Goal: Check status

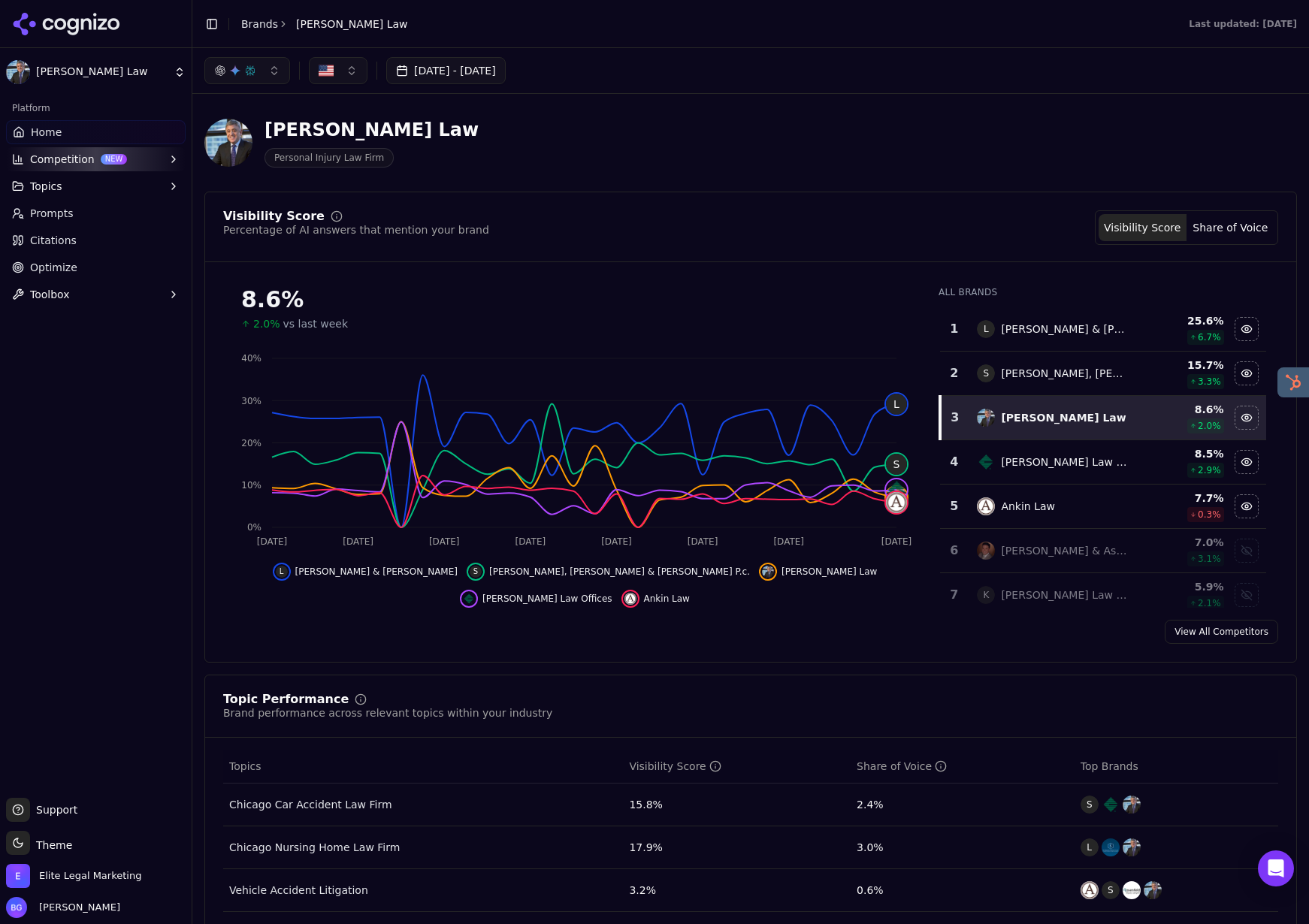
click at [38, 76] on html "[PERSON_NAME] Law Platform Home Competition NEW Topics Prompts Citations Optimi…" at bounding box center [654, 462] width 1309 height 924
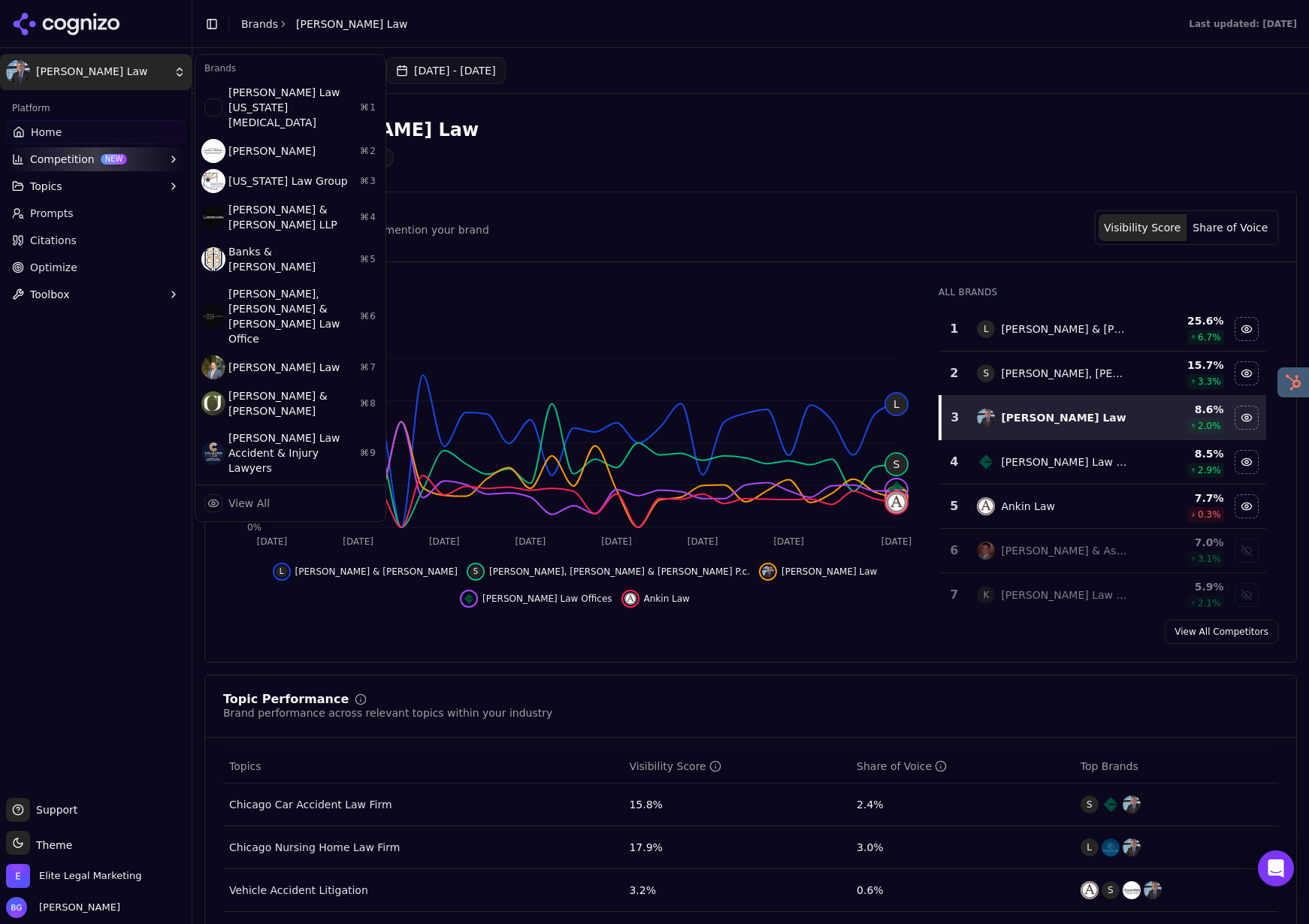
click at [254, 24] on html "[PERSON_NAME] Law Platform Home Competition NEW Topics Prompts Citations Optimi…" at bounding box center [654, 462] width 1309 height 924
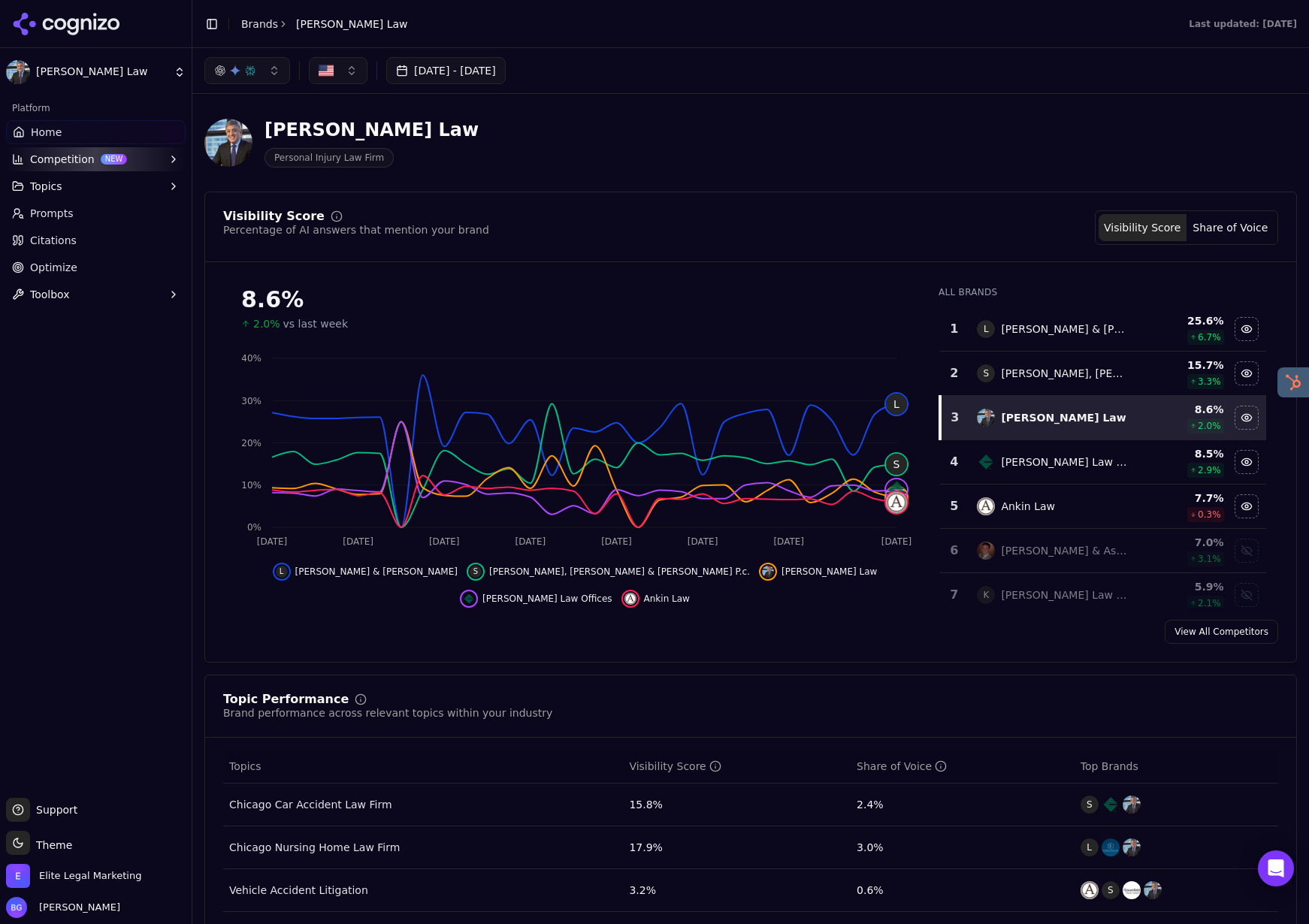
click at [67, 18] on icon at bounding box center [66, 24] width 109 height 23
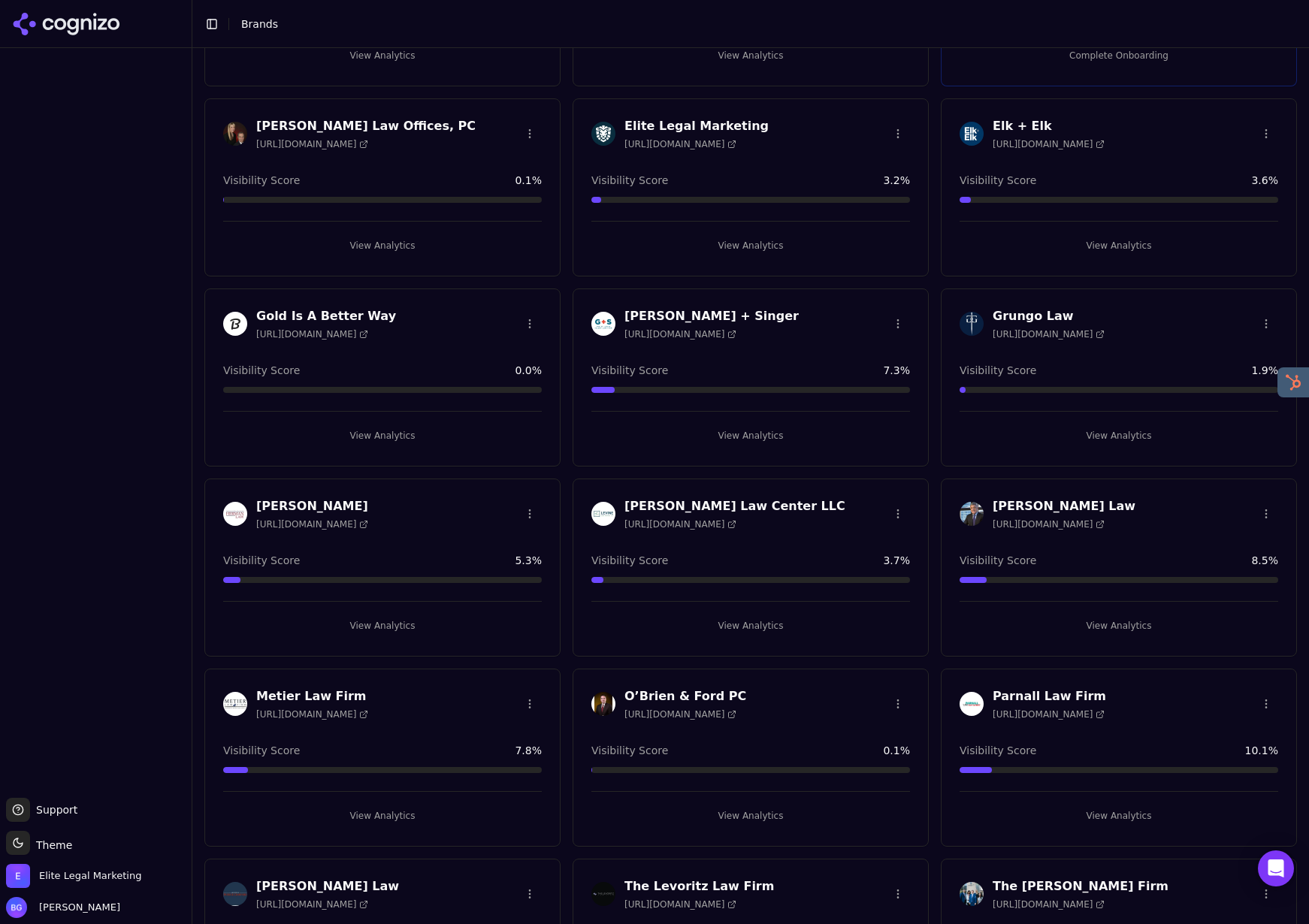
scroll to position [726, 0]
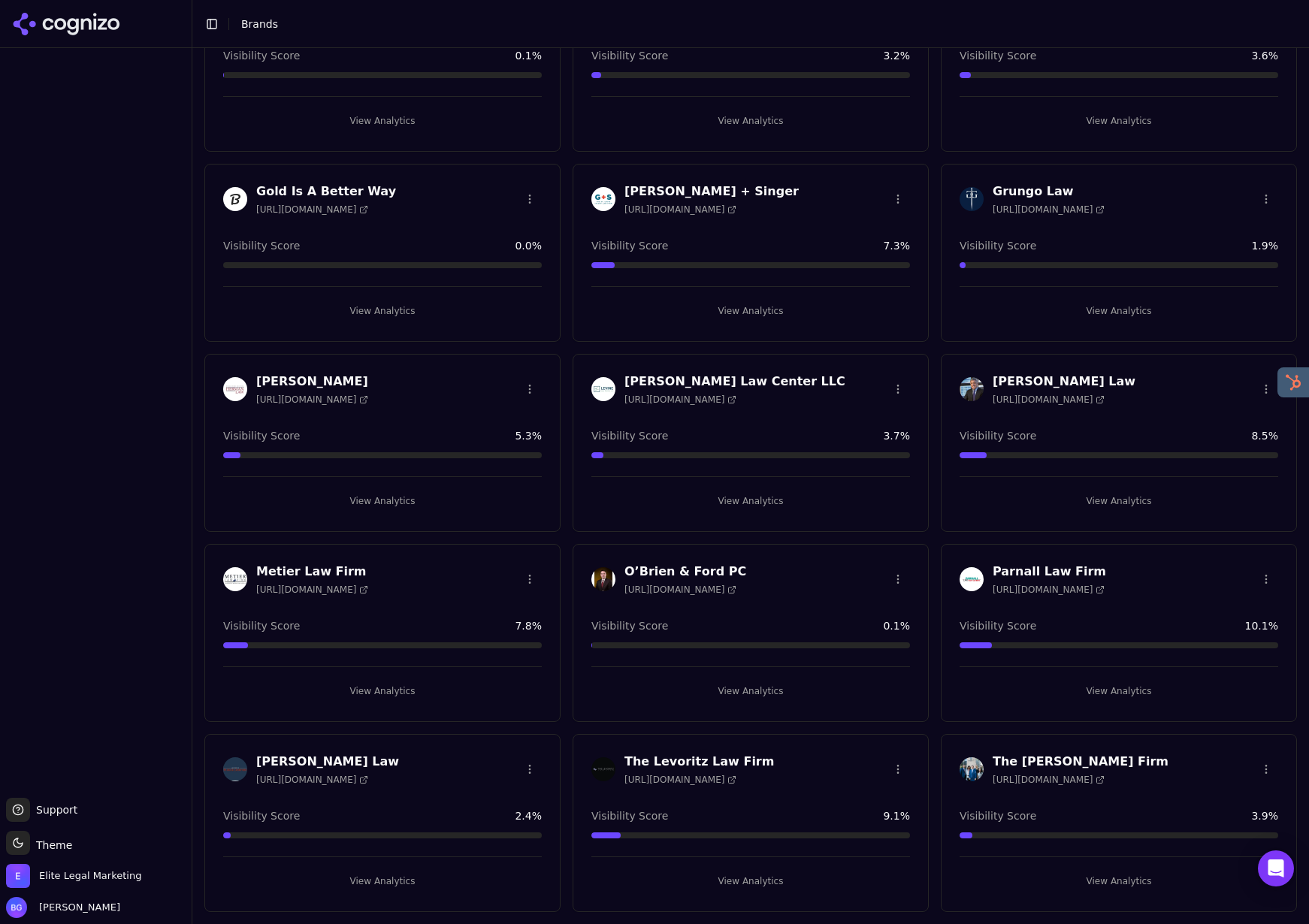
click at [1097, 584] on span "[URL][DOMAIN_NAME]" at bounding box center [1048, 590] width 112 height 12
click at [1103, 698] on button "View Analytics" at bounding box center [1118, 691] width 319 height 24
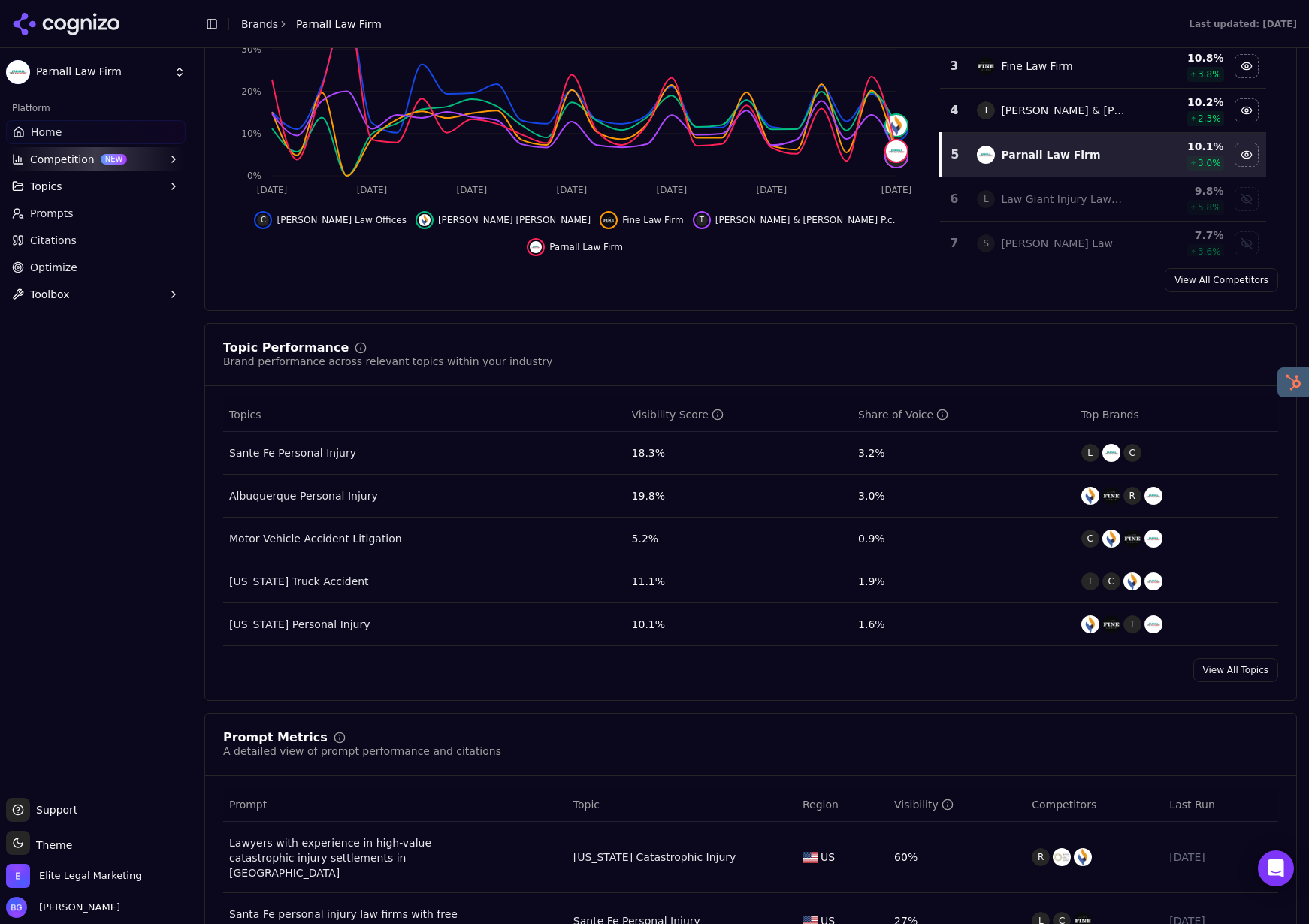
scroll to position [353, 0]
